Goal: Find specific page/section: Find specific page/section

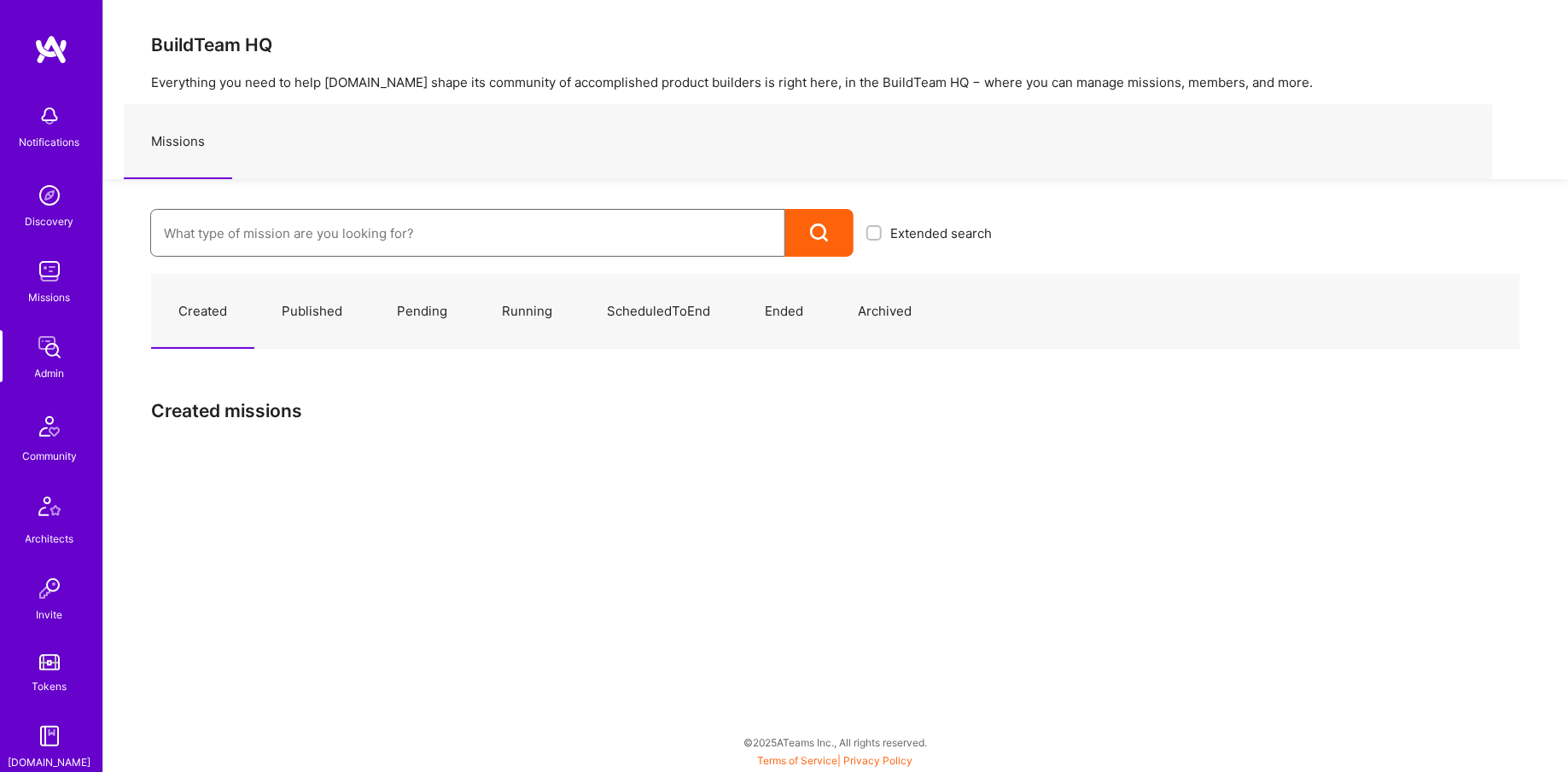
click at [265, 225] on input at bounding box center [468, 233] width 608 height 43
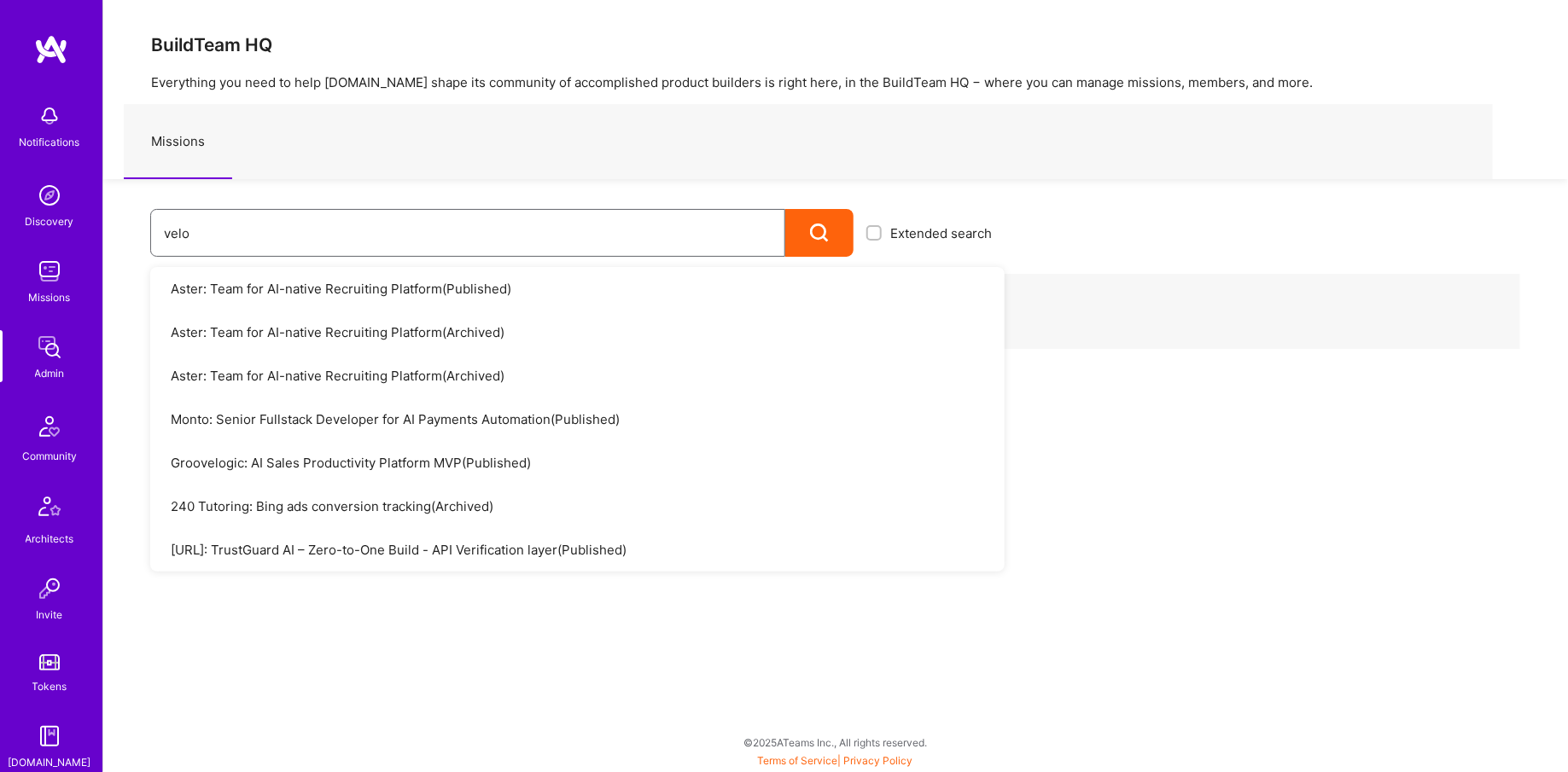
type input "velon"
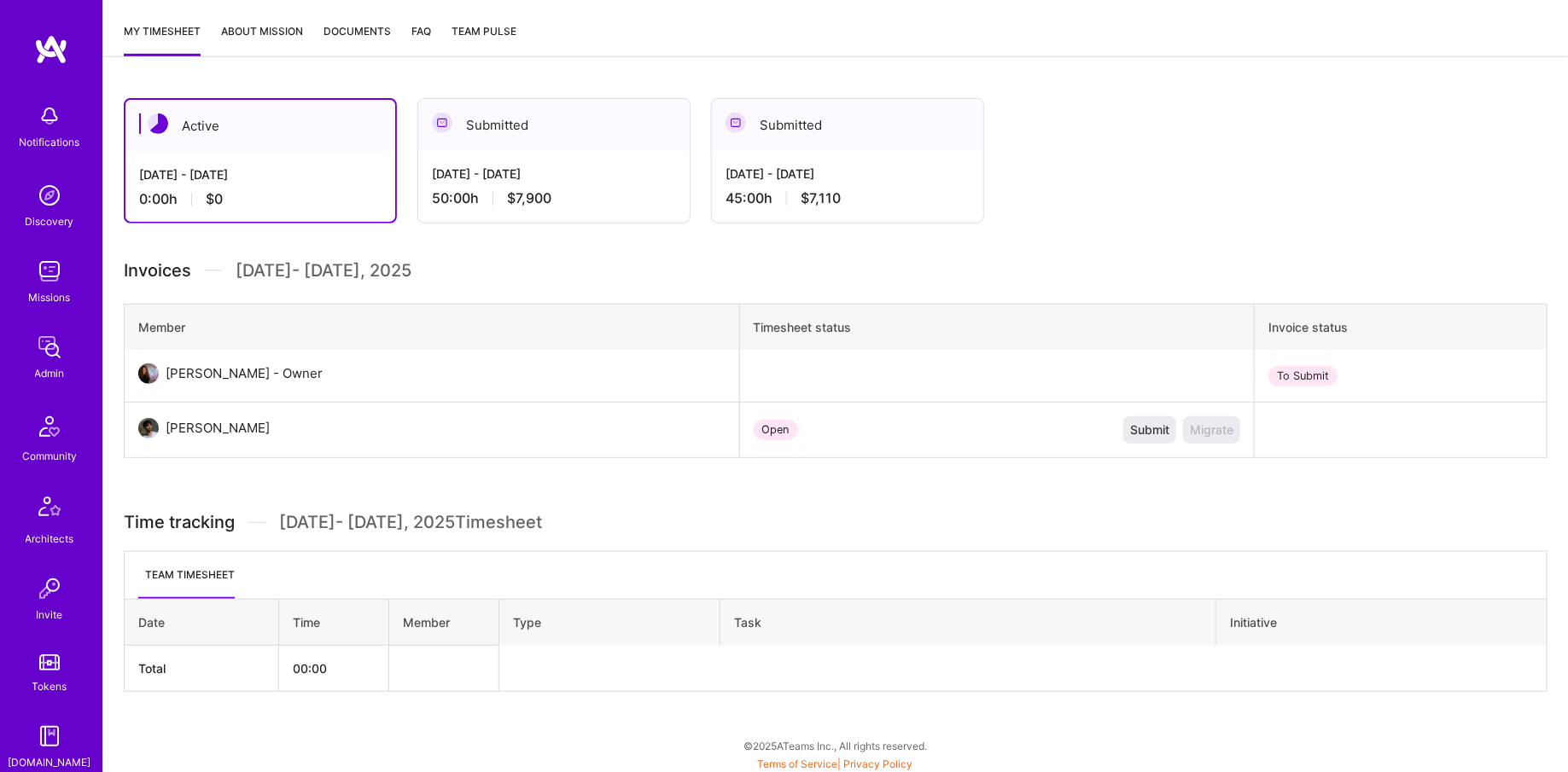
scroll to position [317, 0]
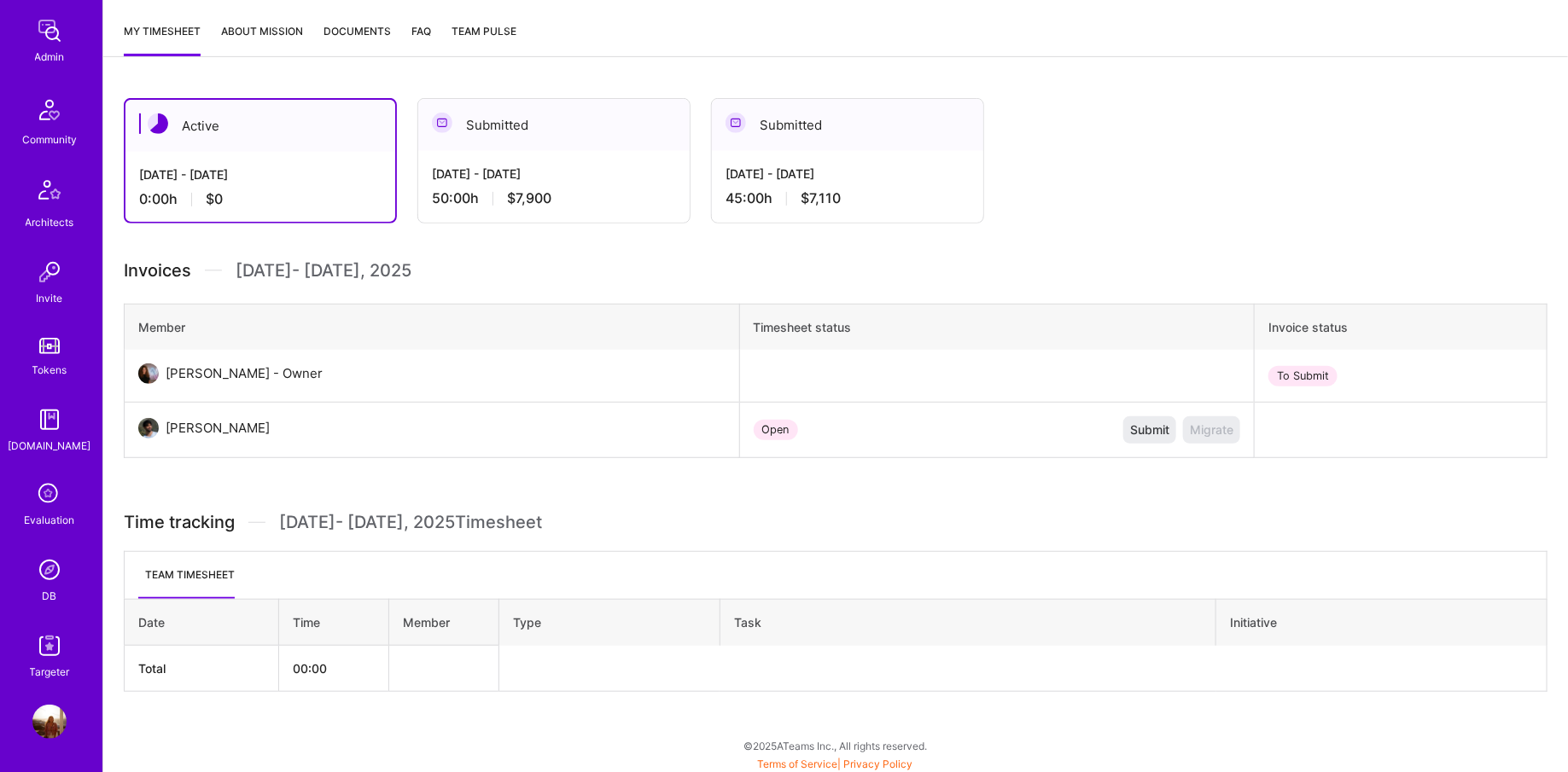
click at [44, 440] on div "[DOMAIN_NAME]" at bounding box center [50, 445] width 83 height 18
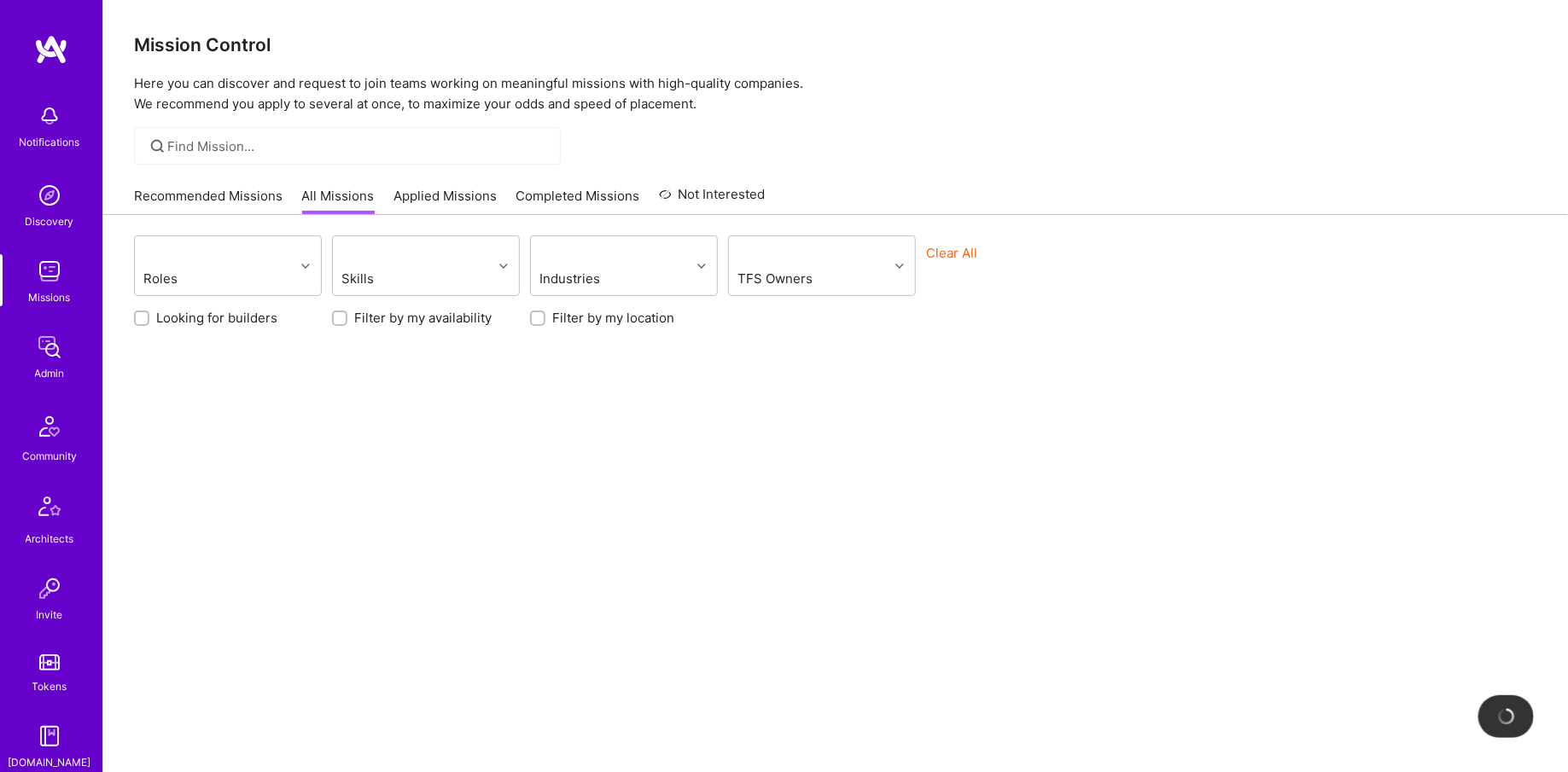
click at [60, 350] on img at bounding box center [49, 347] width 34 height 34
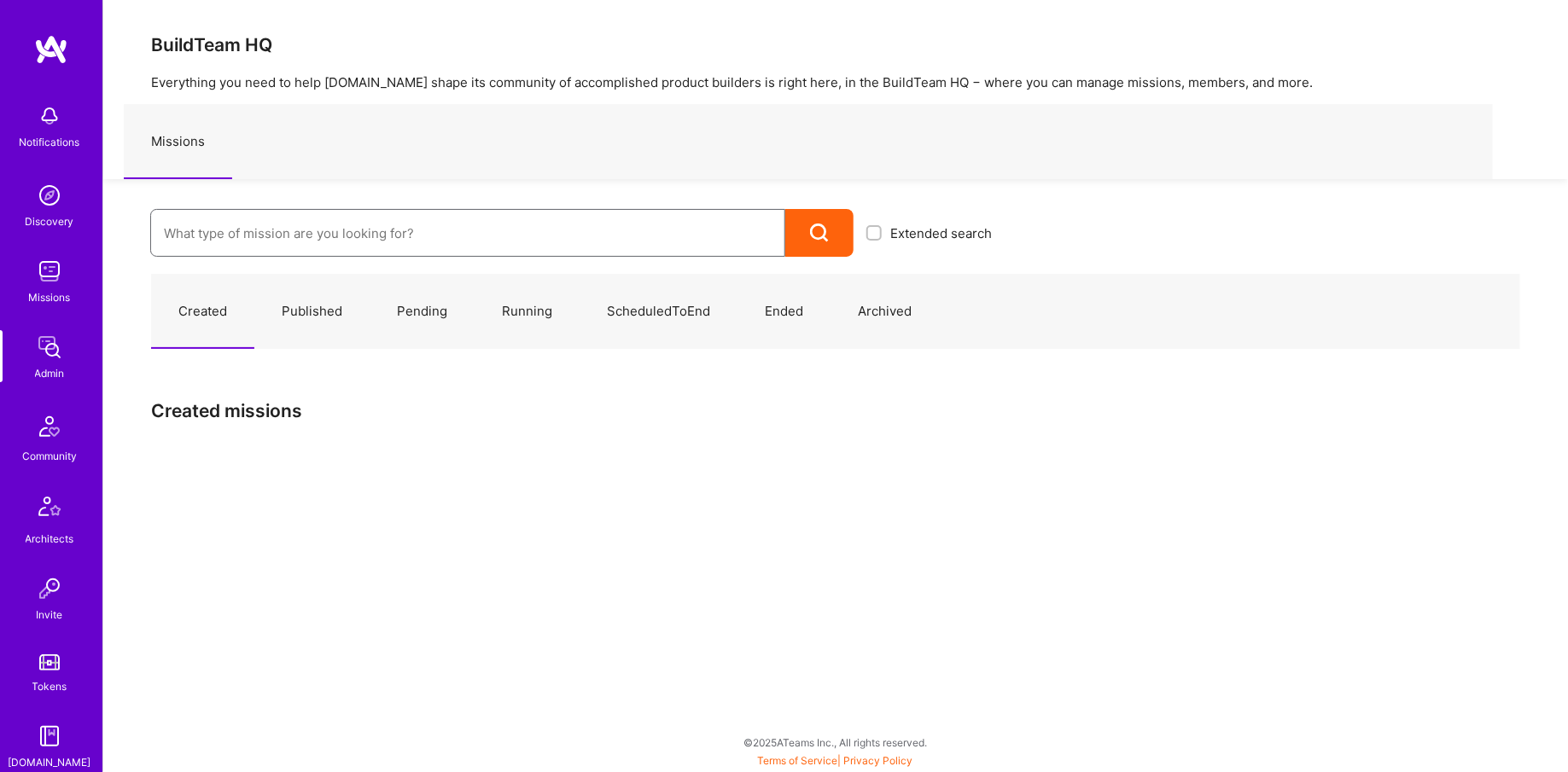
click at [244, 213] on input at bounding box center [468, 233] width 608 height 43
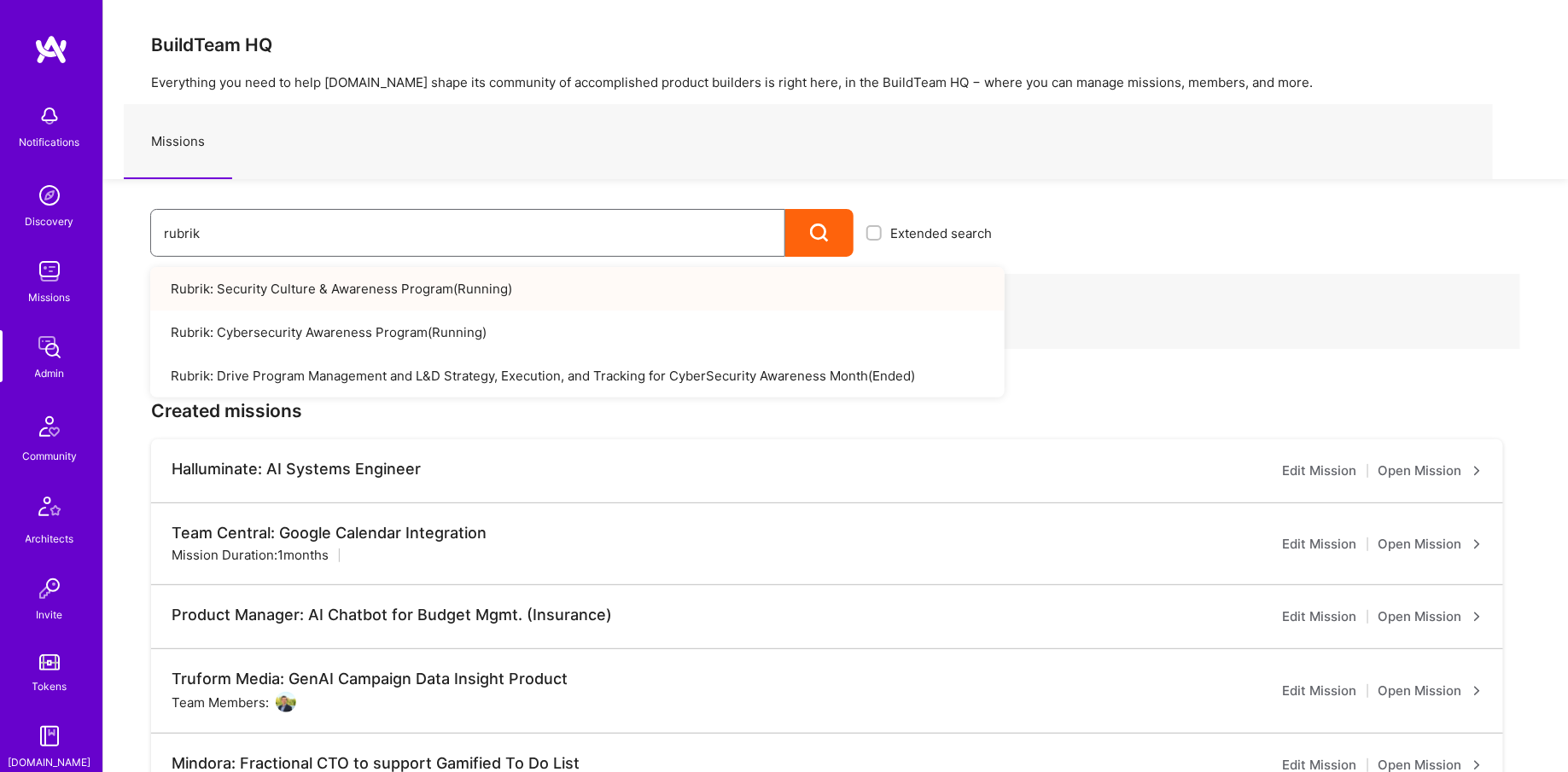
type input "rubrik"
click at [301, 292] on link "Rubrik: Security Culture & Awareness Program ( Running )" at bounding box center [577, 289] width 854 height 43
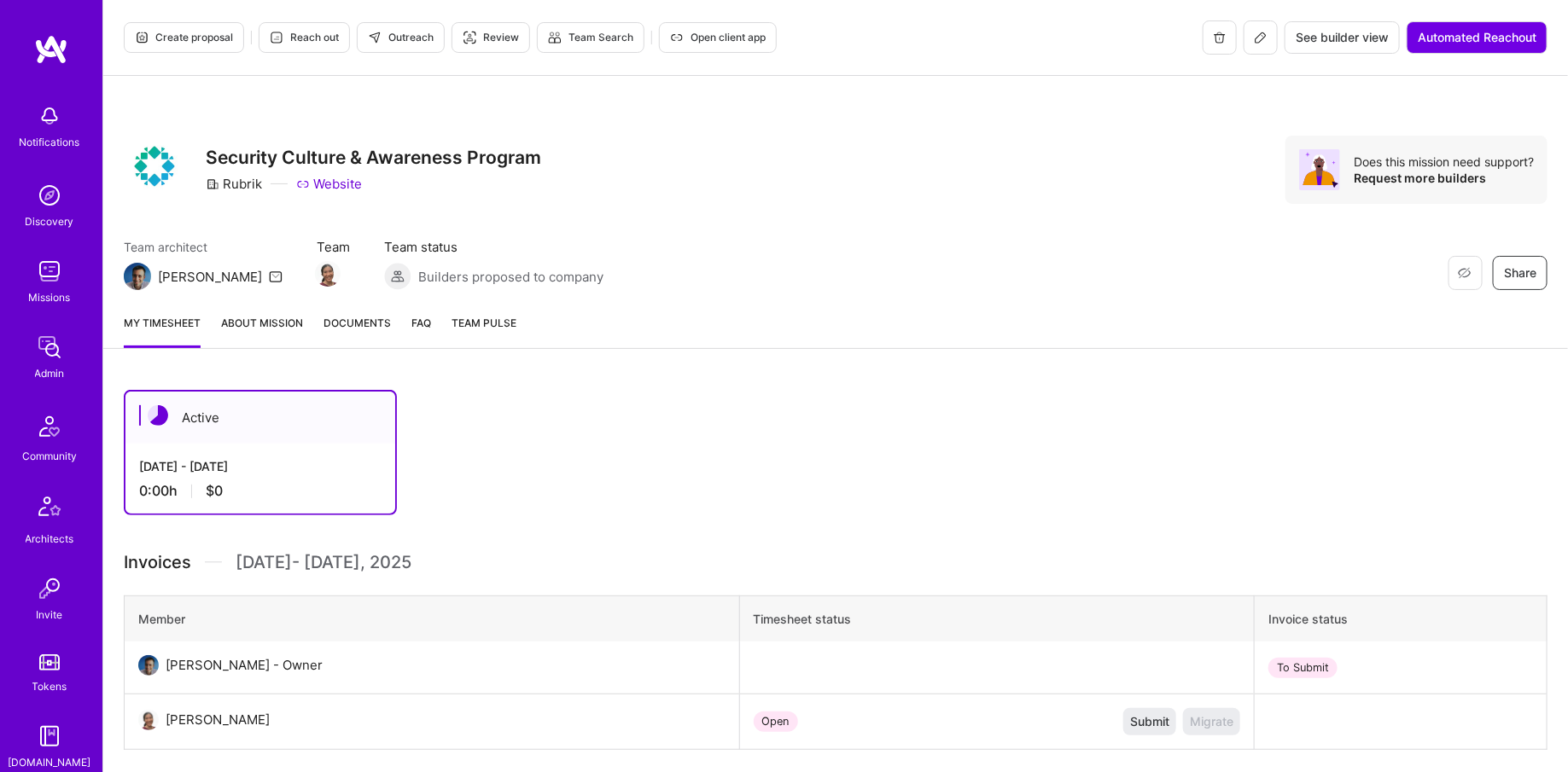
scroll to position [317, 0]
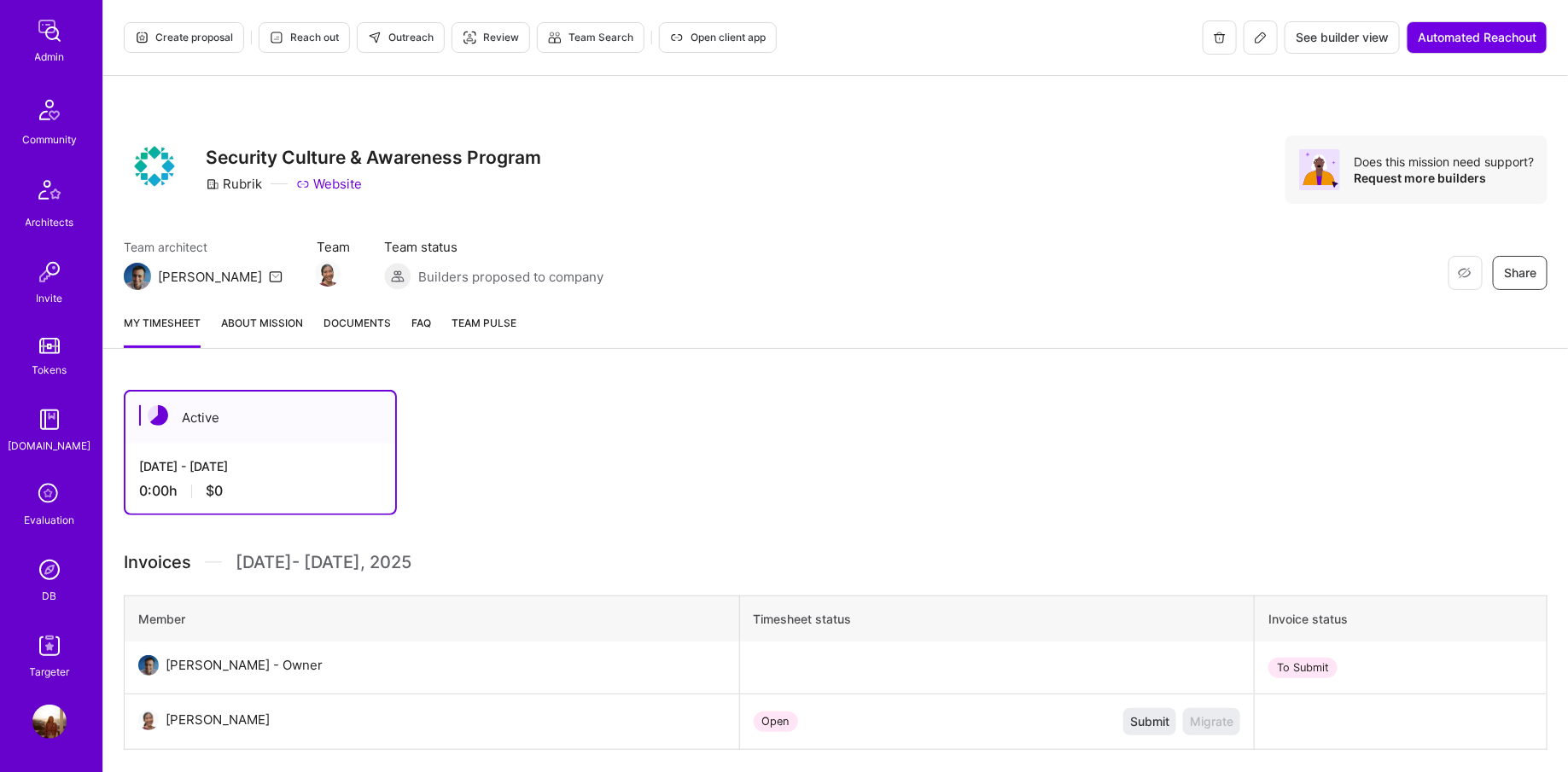
click at [49, 434] on img at bounding box center [49, 419] width 34 height 34
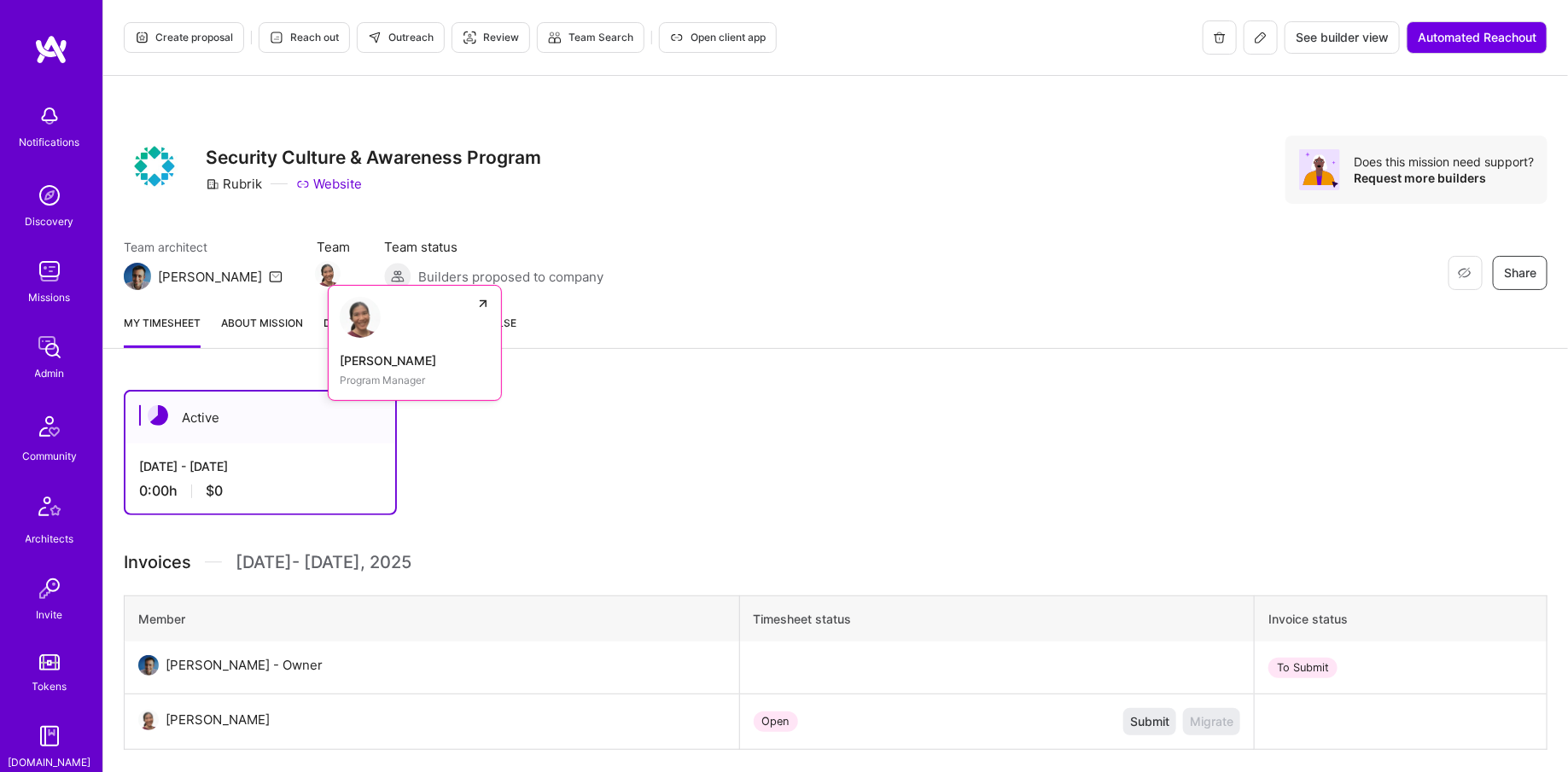
click at [315, 272] on img at bounding box center [328, 273] width 26 height 26
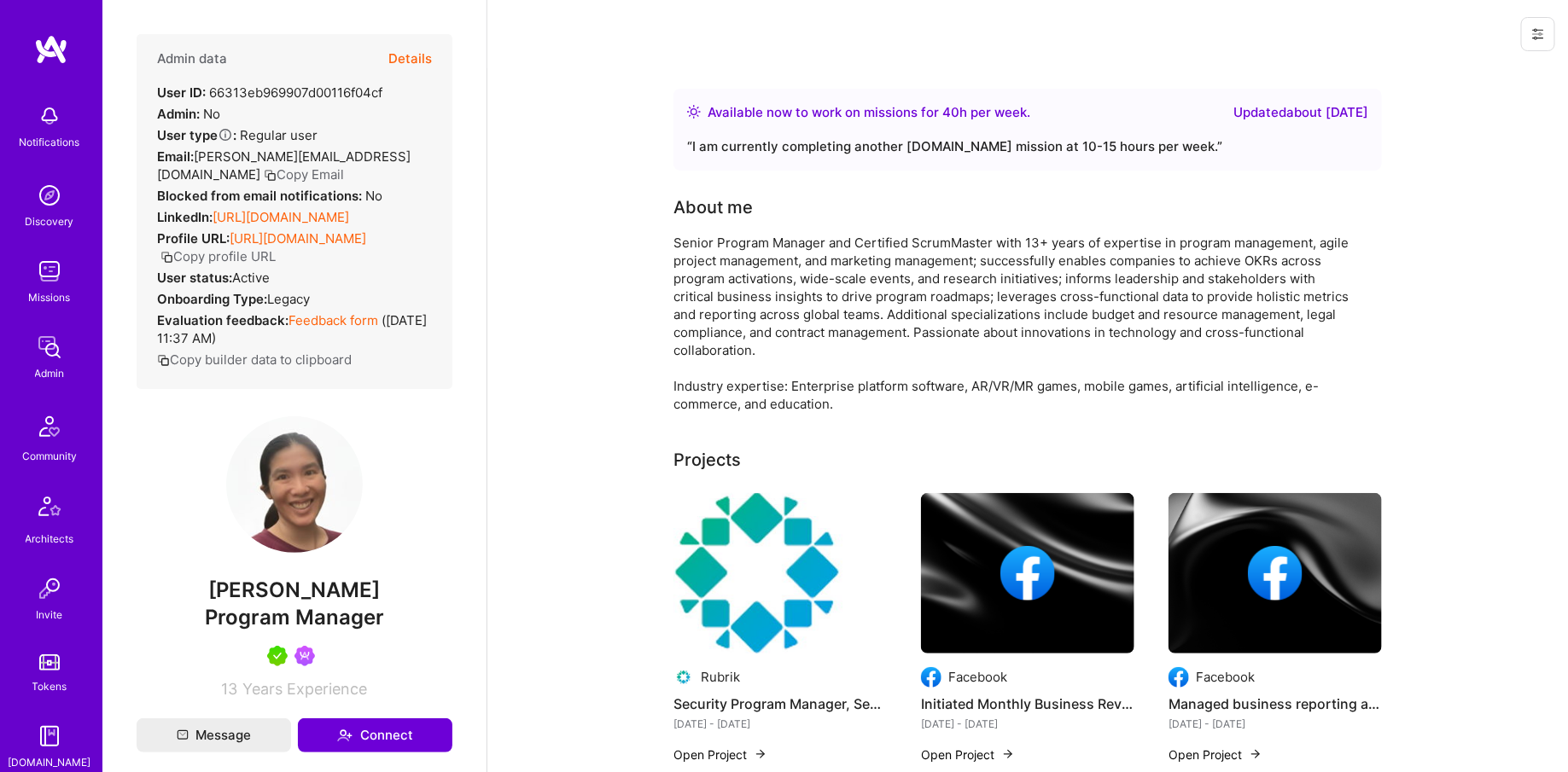
click at [425, 57] on button "Details" at bounding box center [410, 58] width 43 height 49
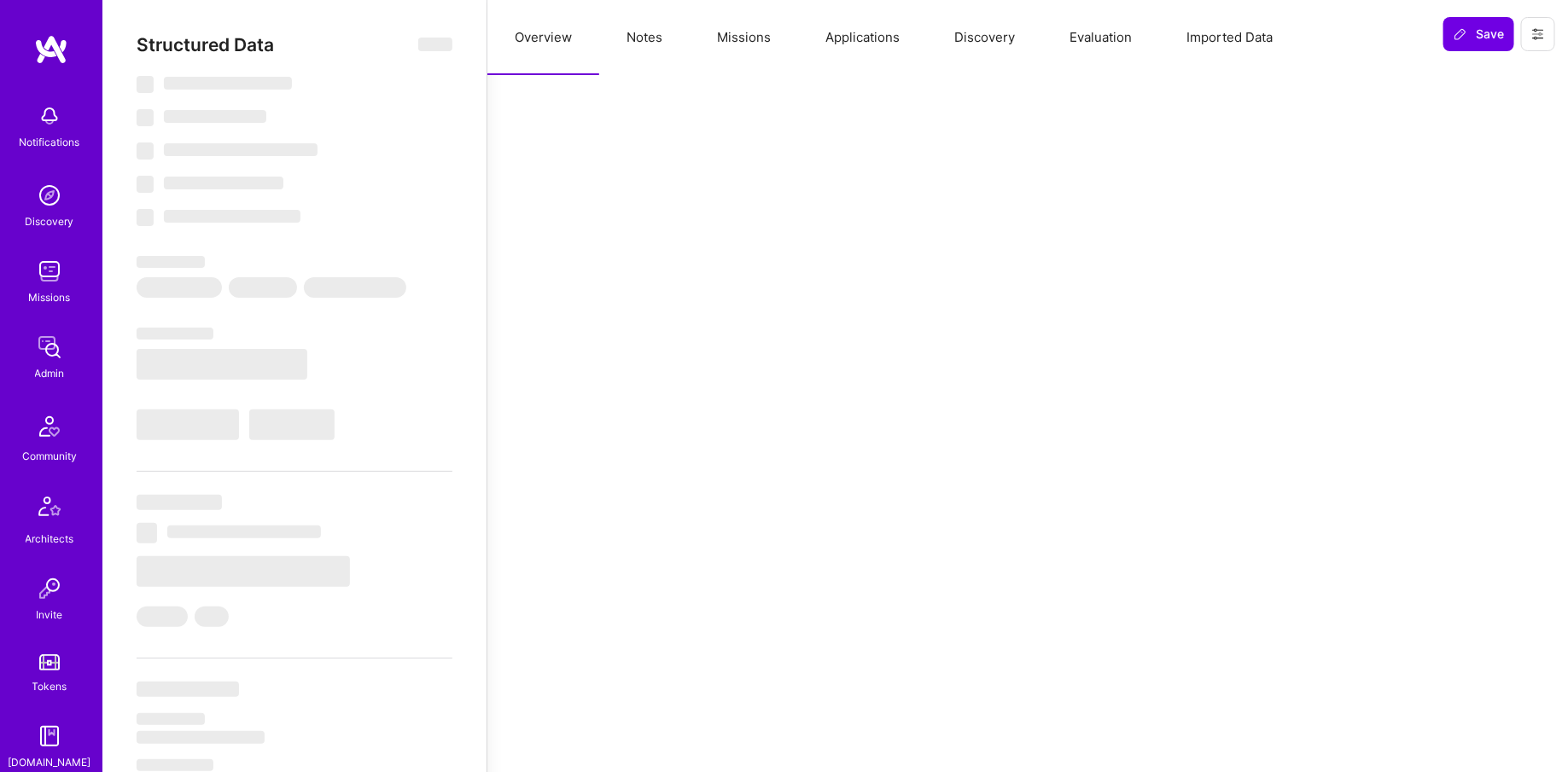
click at [738, 26] on button "Missions" at bounding box center [744, 38] width 108 height 75
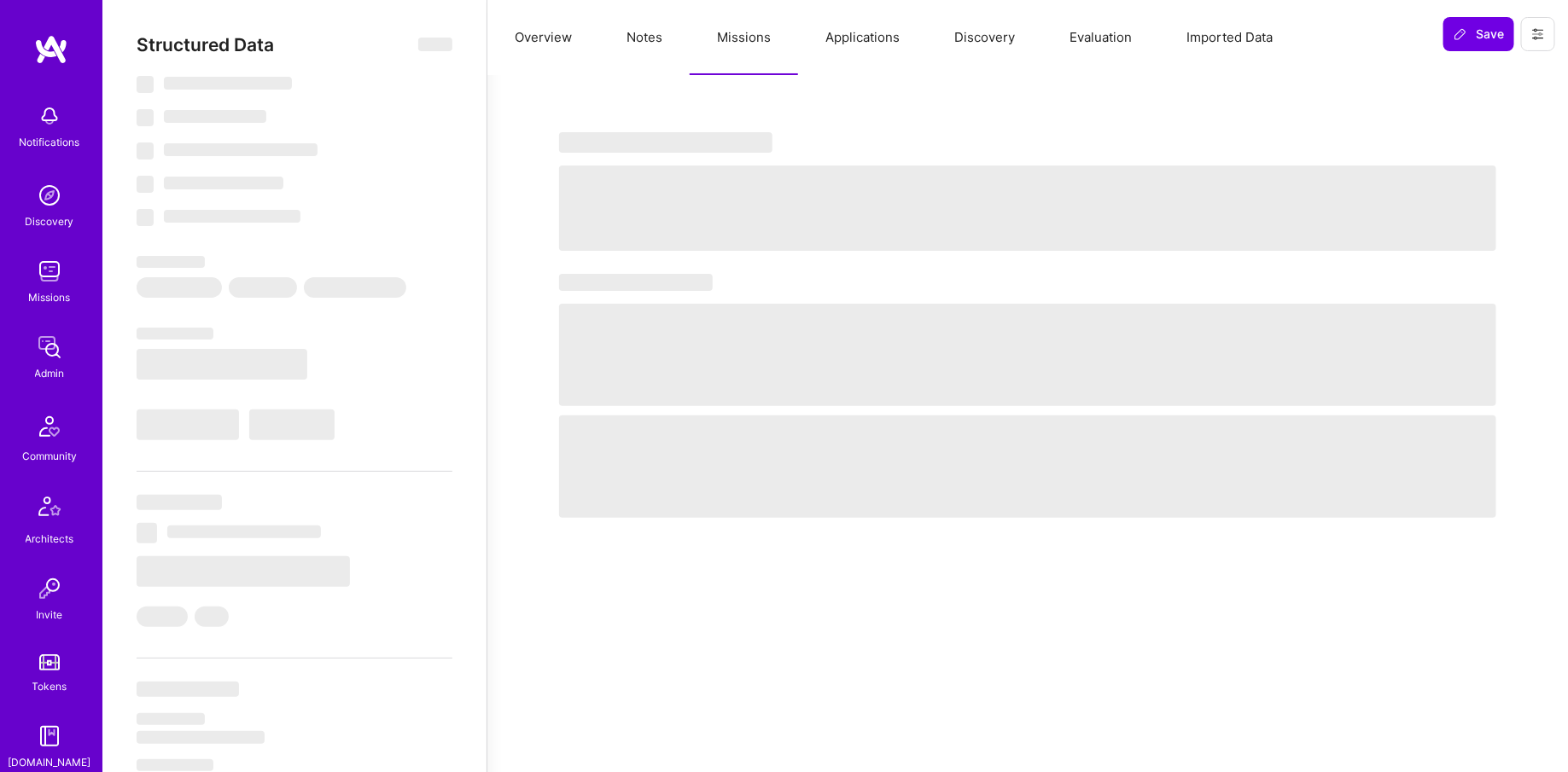
select select "Right Now"
select select "5"
select select "7"
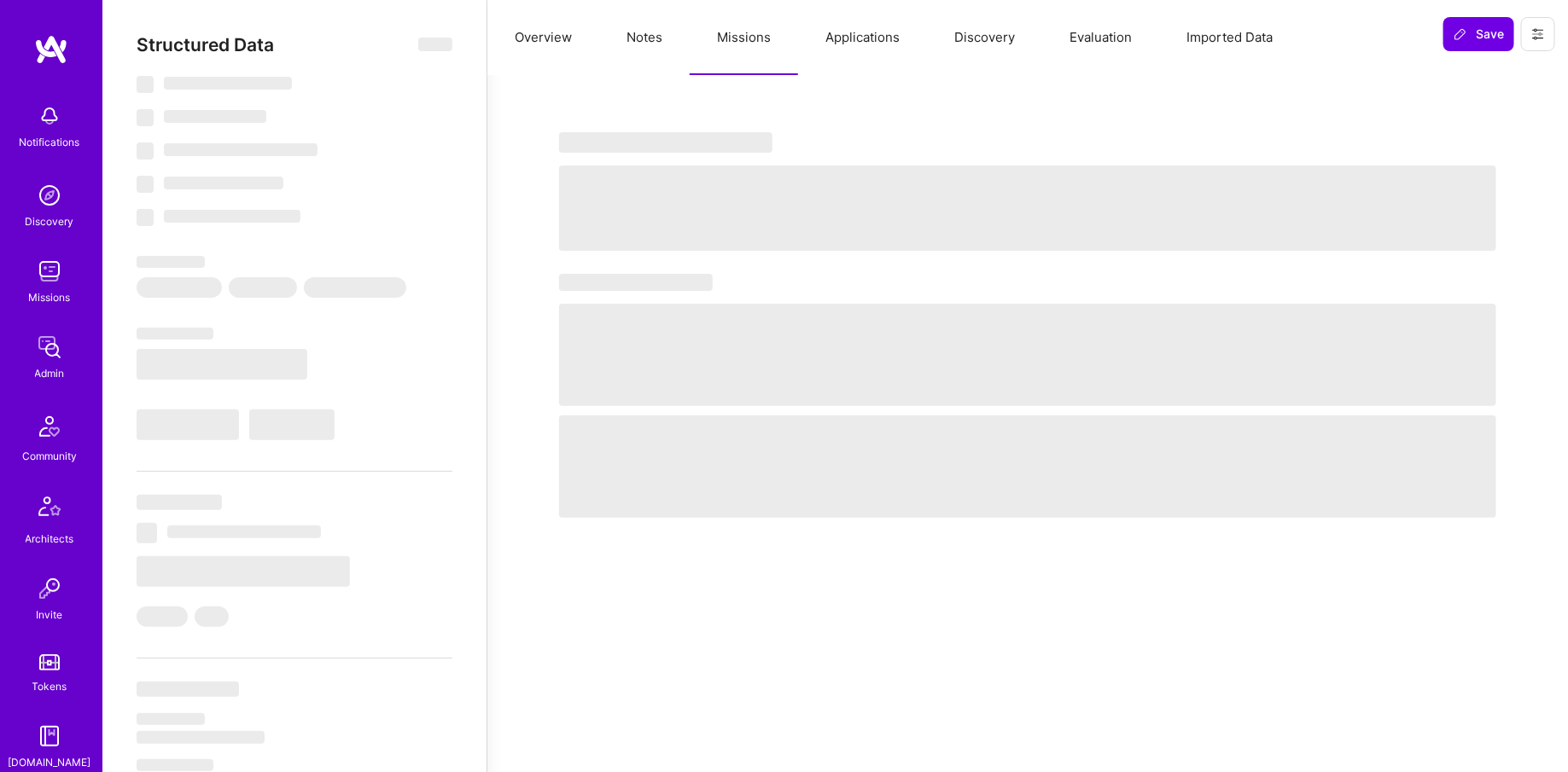
select select "US"
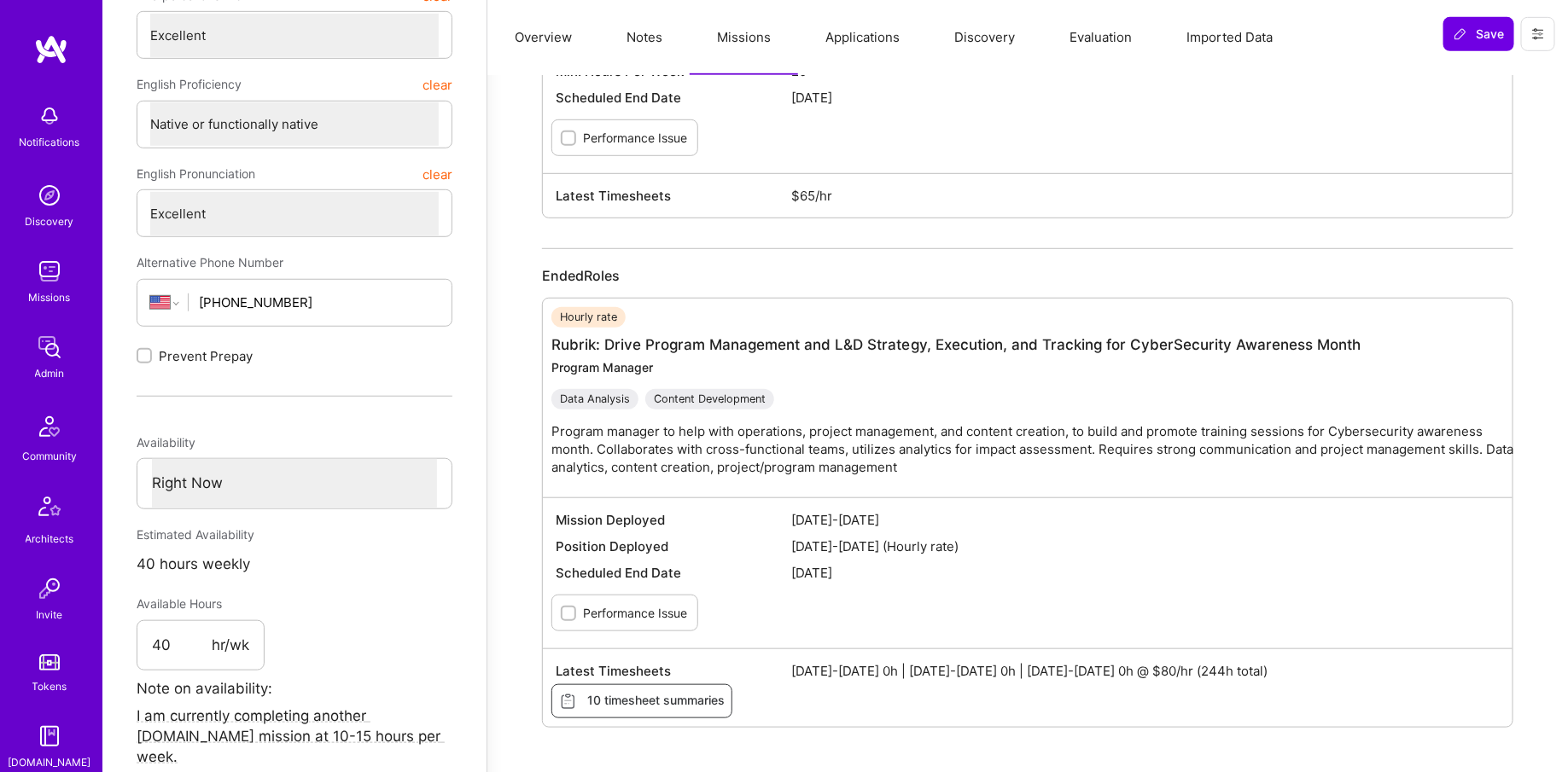
scroll to position [515, 0]
